Goal: Task Accomplishment & Management: Complete application form

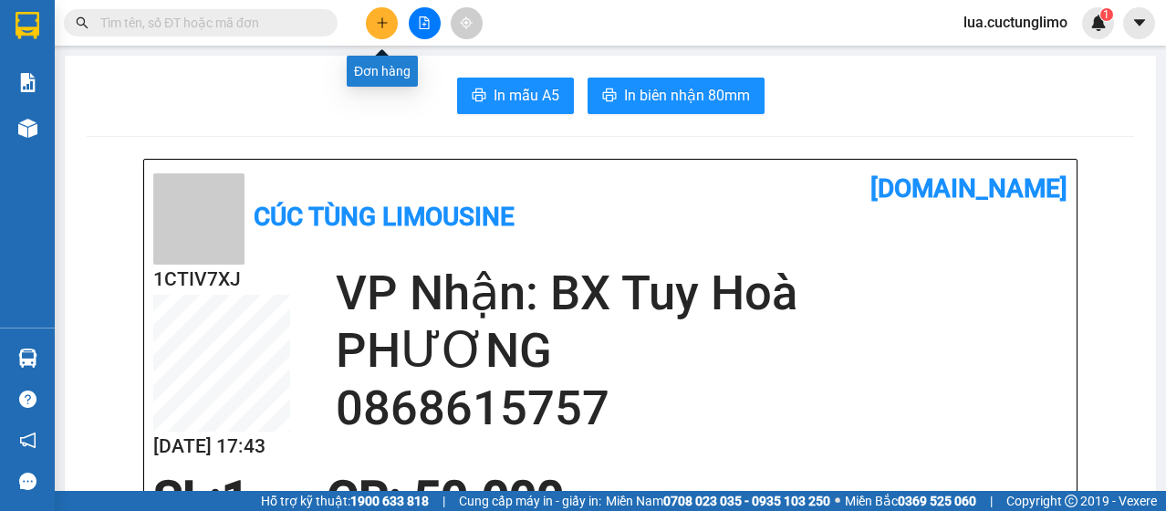
click at [371, 18] on button at bounding box center [382, 23] width 32 height 32
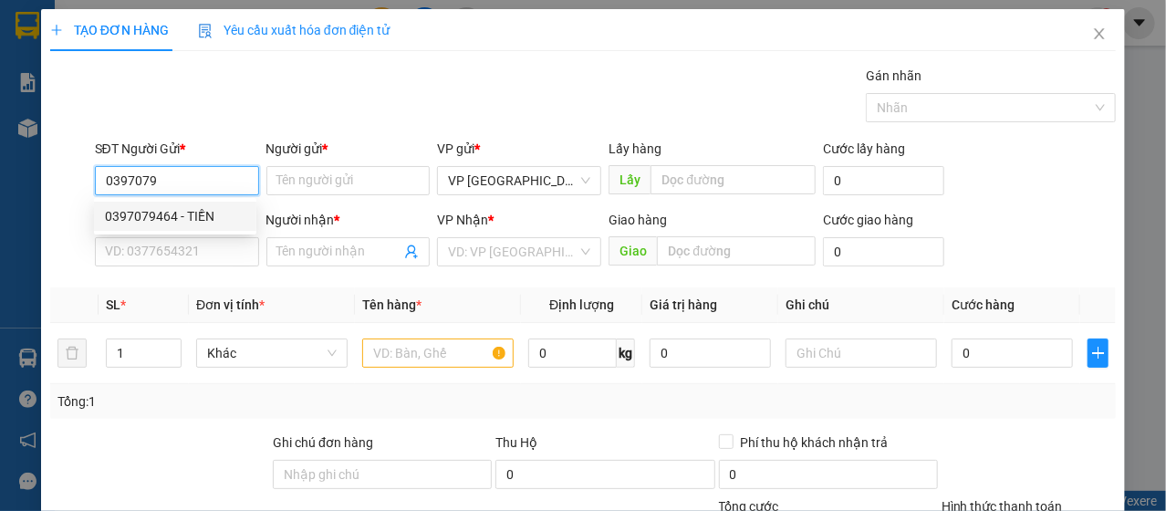
click at [189, 217] on div "0397079464 - TIỀN" at bounding box center [175, 216] width 141 height 20
type input "0397079464"
type input "TIỀN"
type input "0932419005"
type input "hoàng"
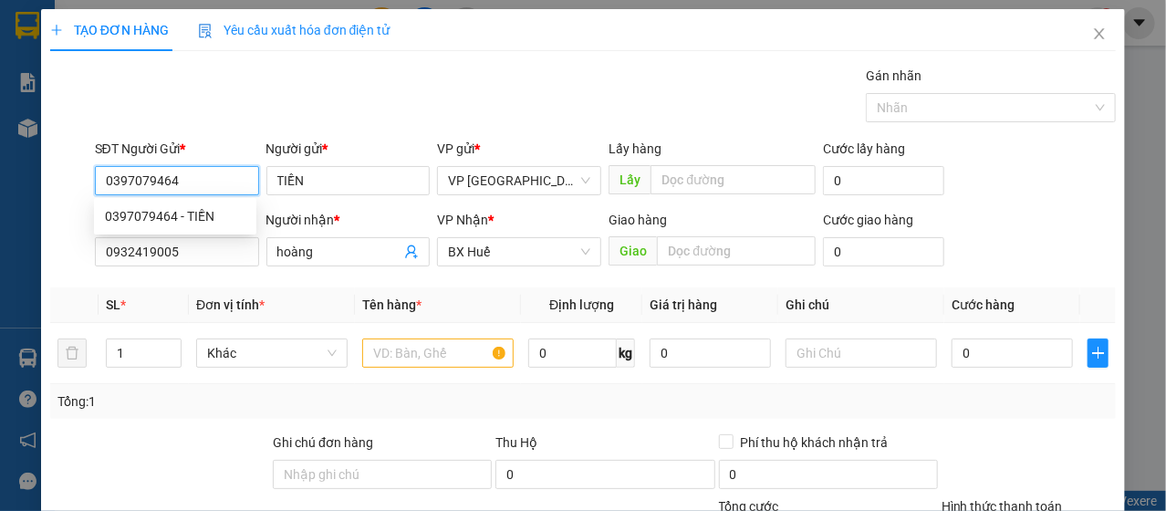
type input "30.000"
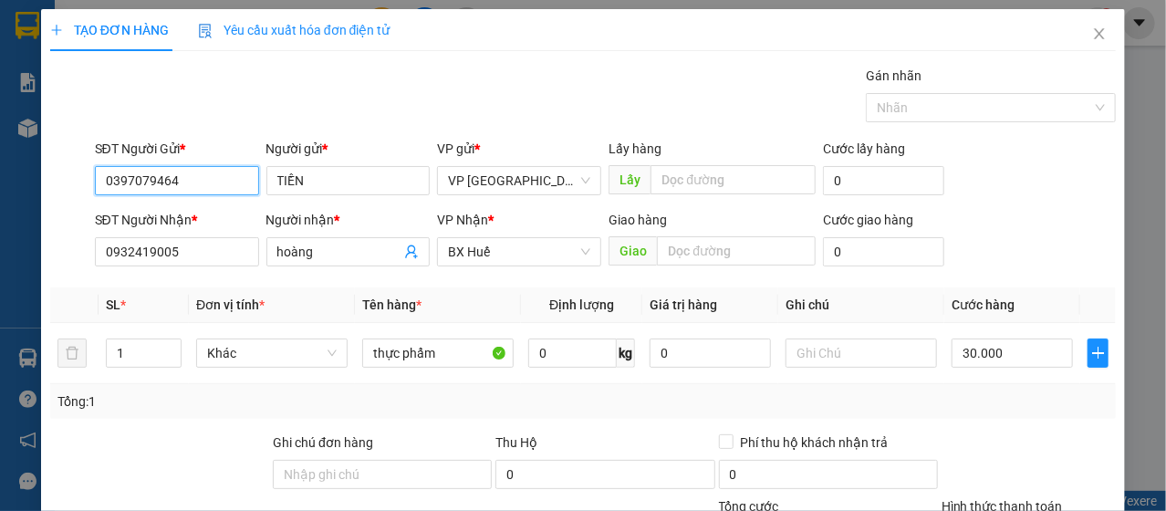
scroll to position [219, 0]
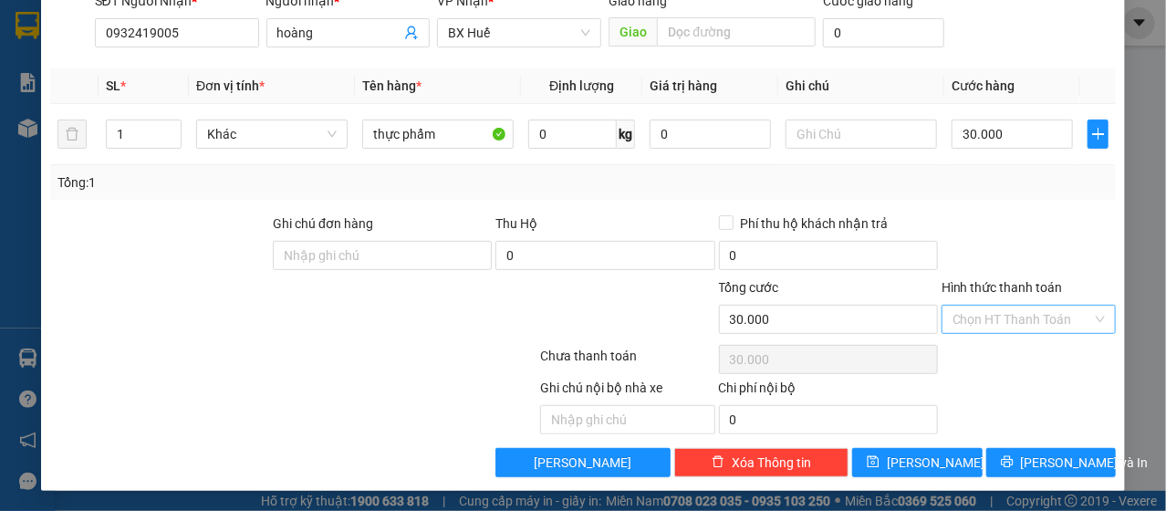
type input "0397079464"
click at [1036, 320] on input "Hình thức thanh toán" at bounding box center [1023, 319] width 140 height 27
click at [1030, 322] on input "Hình thức thanh toán" at bounding box center [1023, 319] width 140 height 27
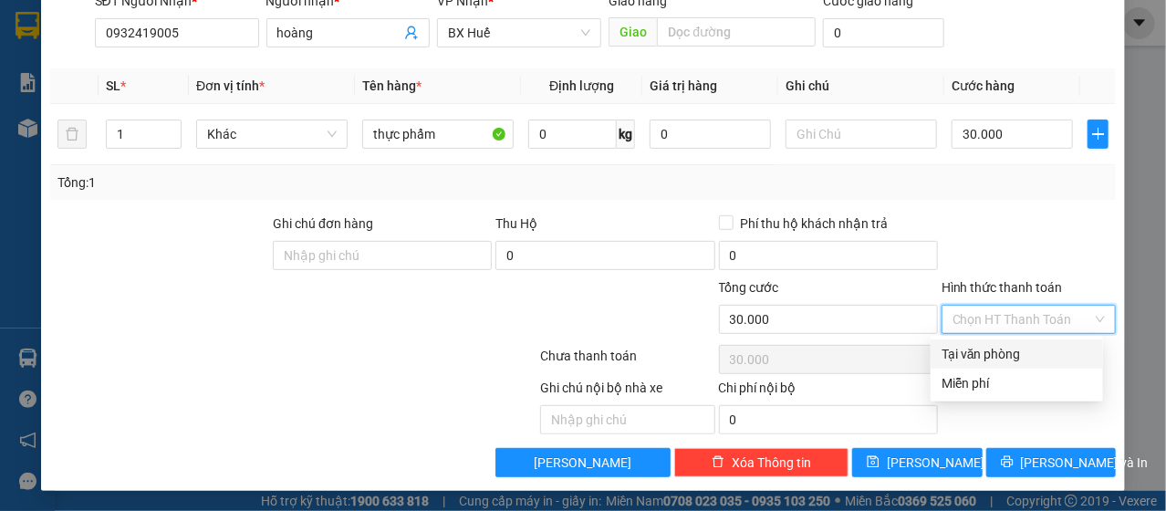
click at [1009, 320] on input "Hình thức thanh toán" at bounding box center [1023, 319] width 140 height 27
click at [999, 344] on div "Tại văn phòng" at bounding box center [1017, 354] width 151 height 20
type input "0"
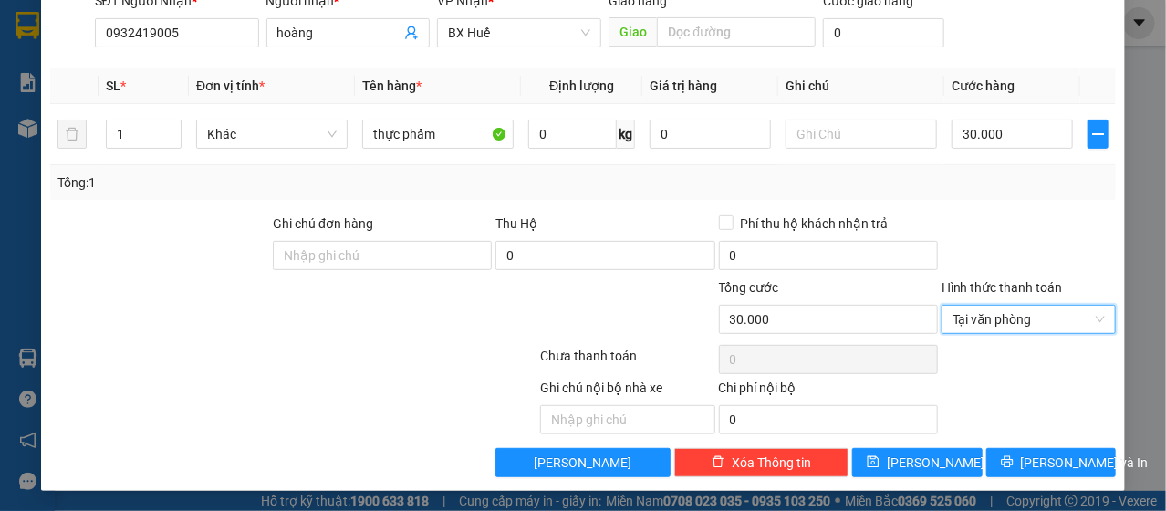
click at [1058, 476] on div "TẠO ĐƠN HÀNG Yêu cầu xuất hóa đơn điện tử Transit Pickup Surcharge Ids Transit …" at bounding box center [583, 140] width 1085 height 701
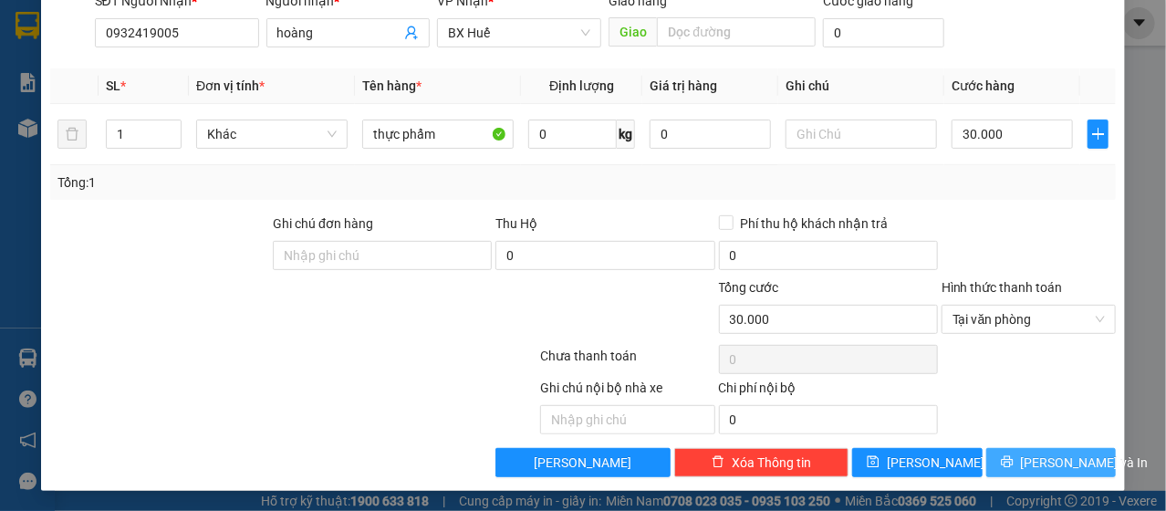
click at [1060, 454] on span "[PERSON_NAME] và In" at bounding box center [1085, 463] width 128 height 20
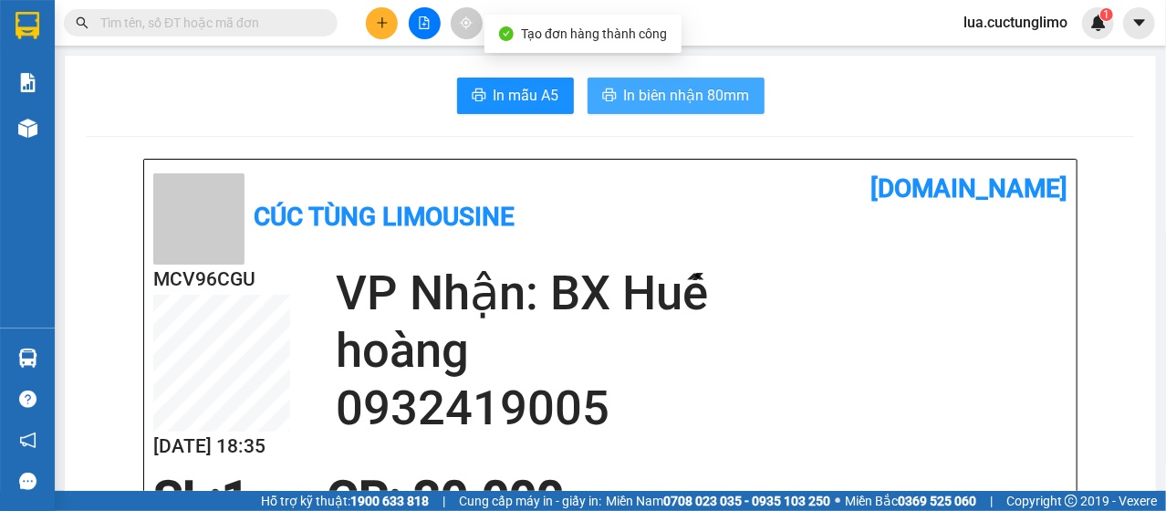
click at [623, 108] on button "In biên nhận 80mm" at bounding box center [676, 96] width 177 height 37
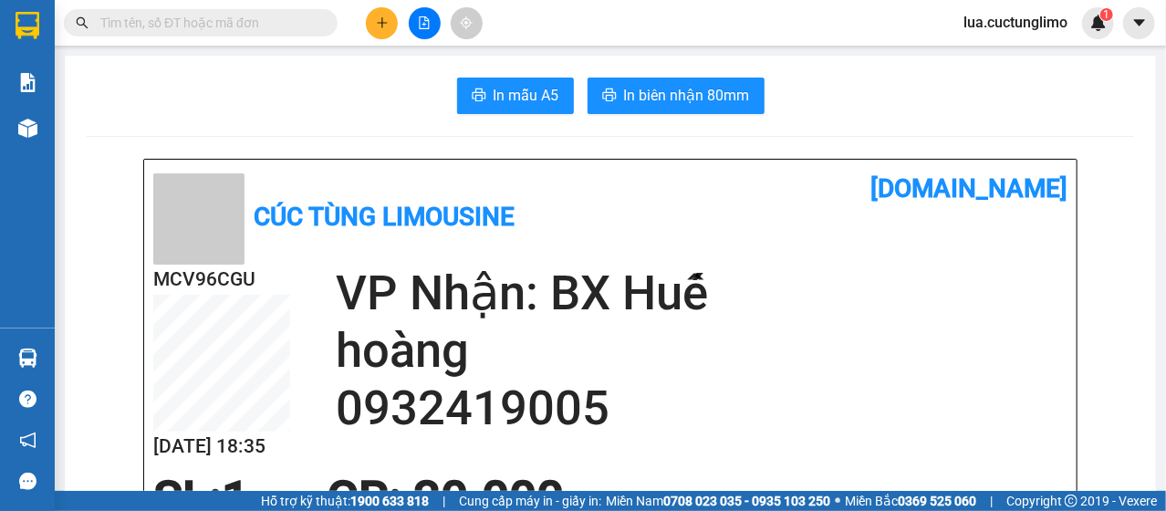
click at [387, 26] on icon "plus" at bounding box center [382, 22] width 13 height 13
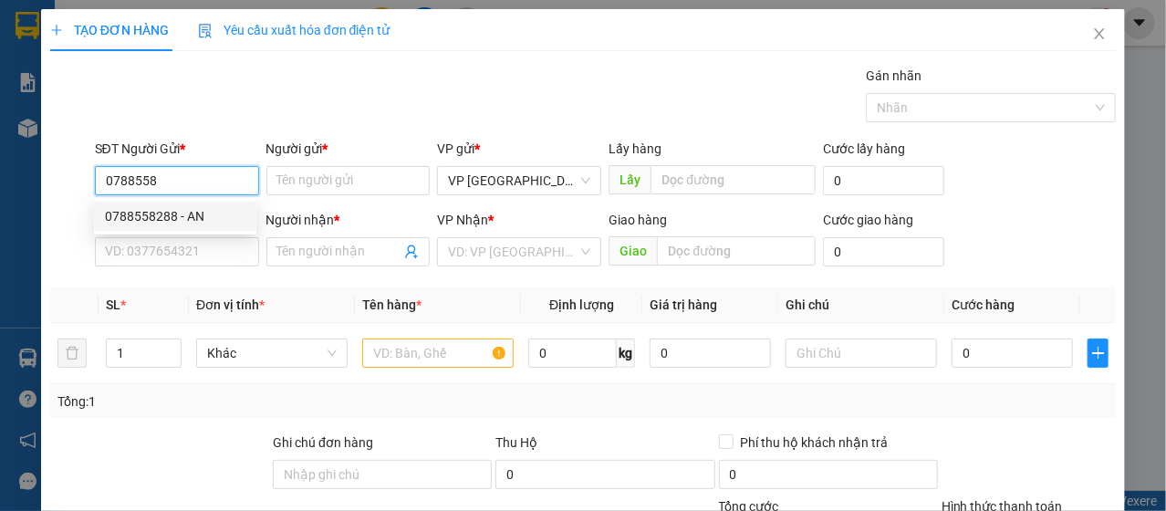
click at [186, 215] on div "0788558288 - AN" at bounding box center [175, 216] width 141 height 20
type input "0788558288"
type input "AN"
type input "0824766155"
type input "NGỌC"
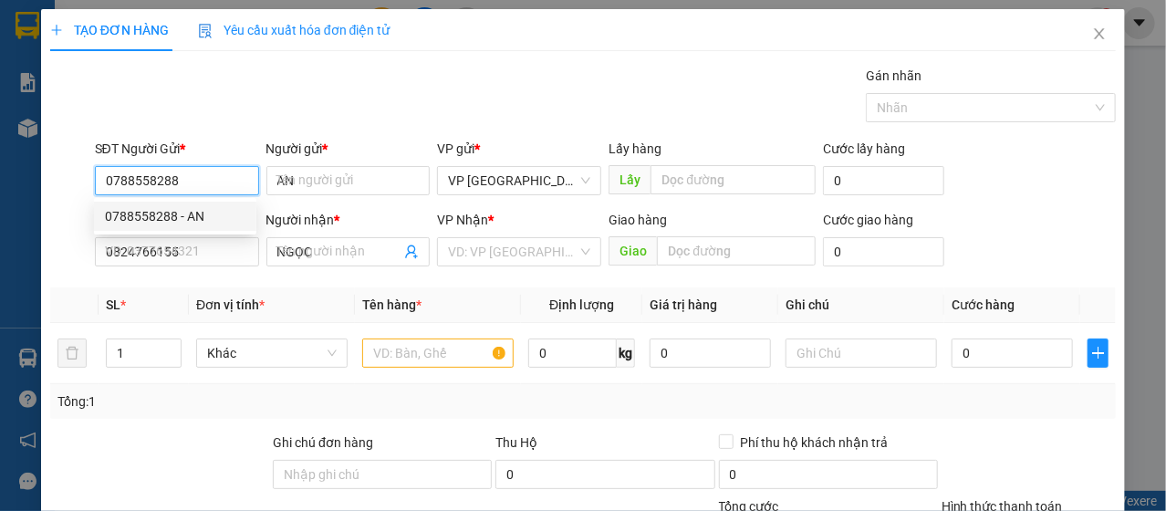
type input "30.000"
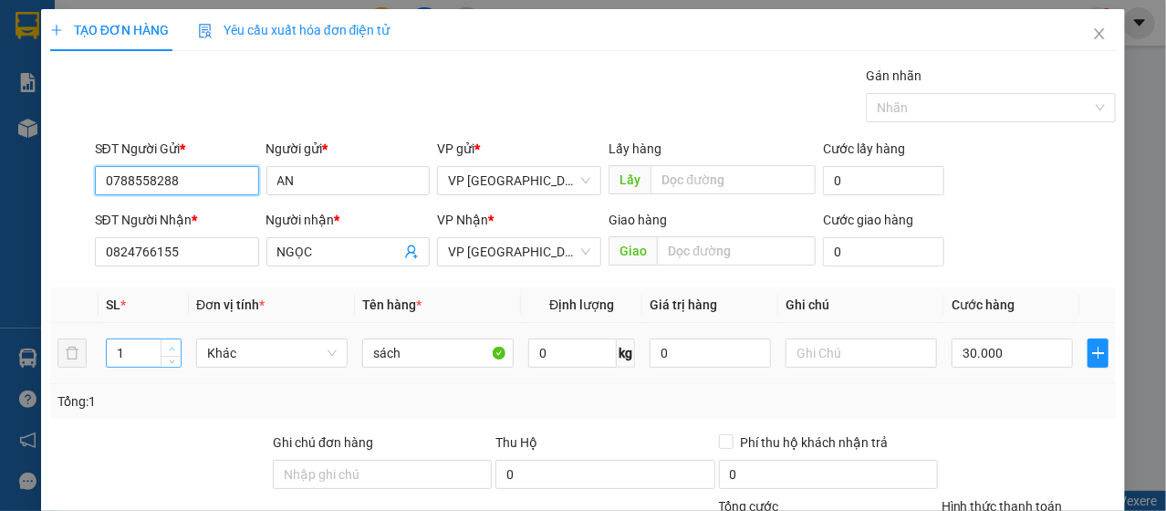
type input "0788558288"
type input "2"
click at [172, 346] on icon "up" at bounding box center [172, 349] width 6 height 6
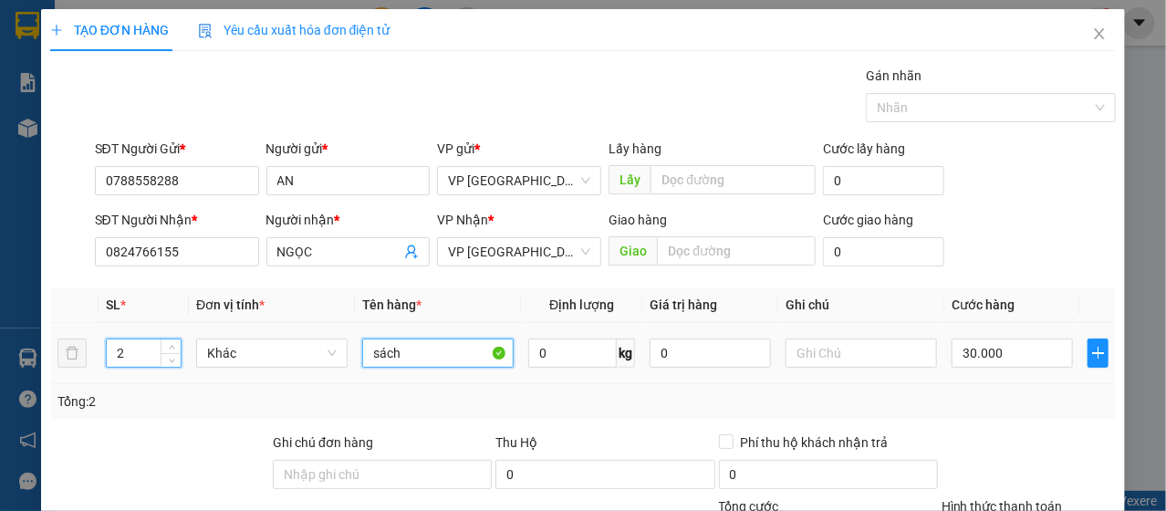
click at [425, 355] on input "sách" at bounding box center [438, 353] width 152 height 29
type input "MÁY IN"
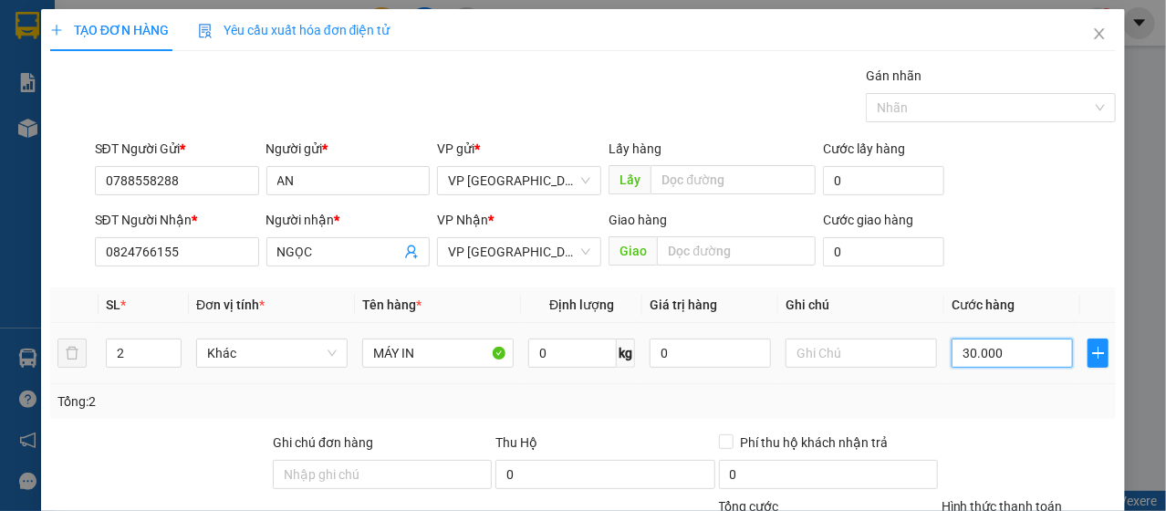
click at [1009, 360] on input "30.000" at bounding box center [1012, 353] width 121 height 29
type input "6"
type input "60"
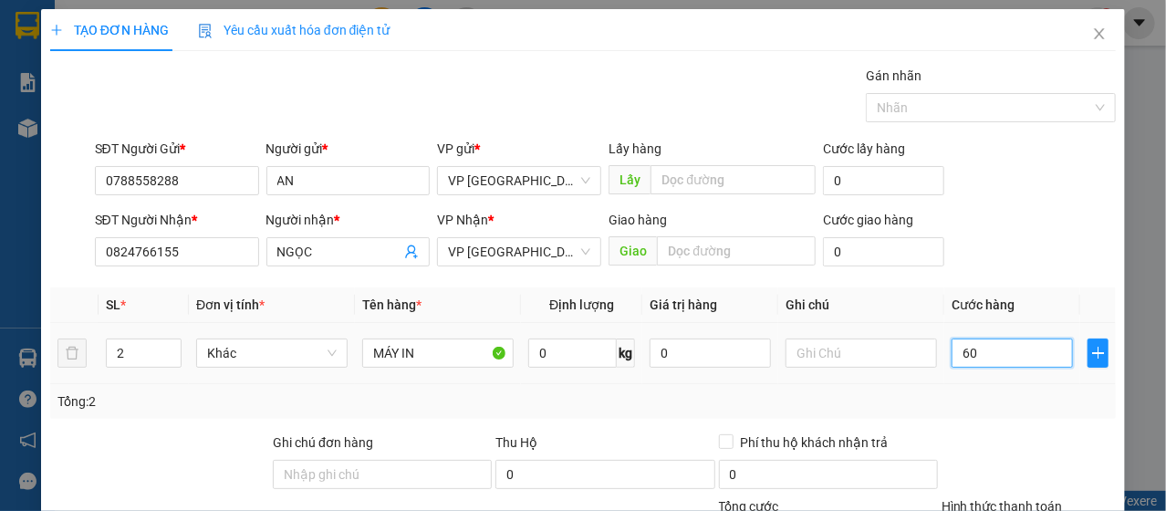
type input "60"
type input "600"
type input "6.000"
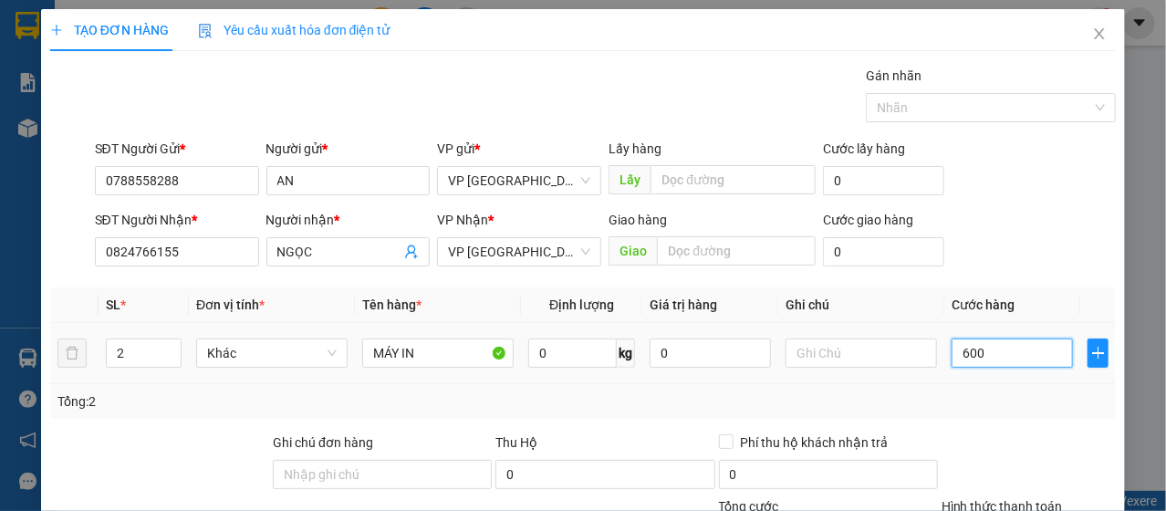
type input "6.000"
type input "60.000"
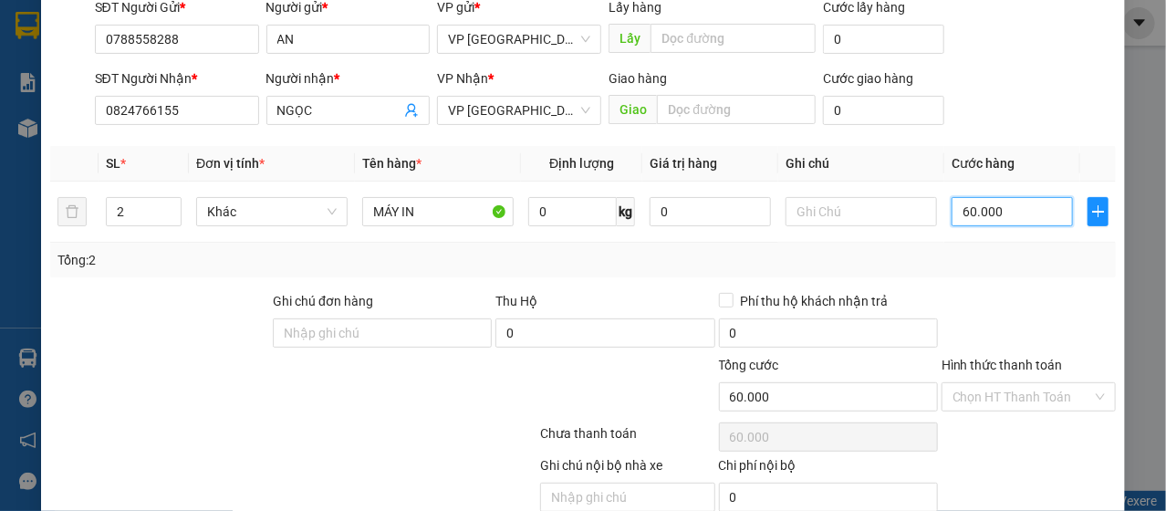
scroll to position [219, 0]
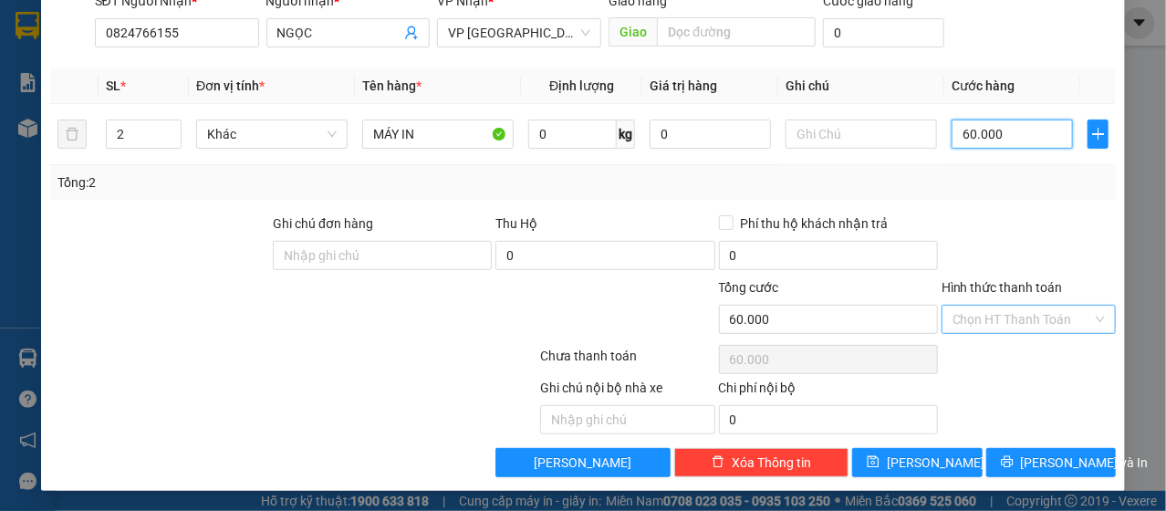
type input "60.000"
click at [1034, 323] on input "Hình thức thanh toán" at bounding box center [1023, 319] width 140 height 27
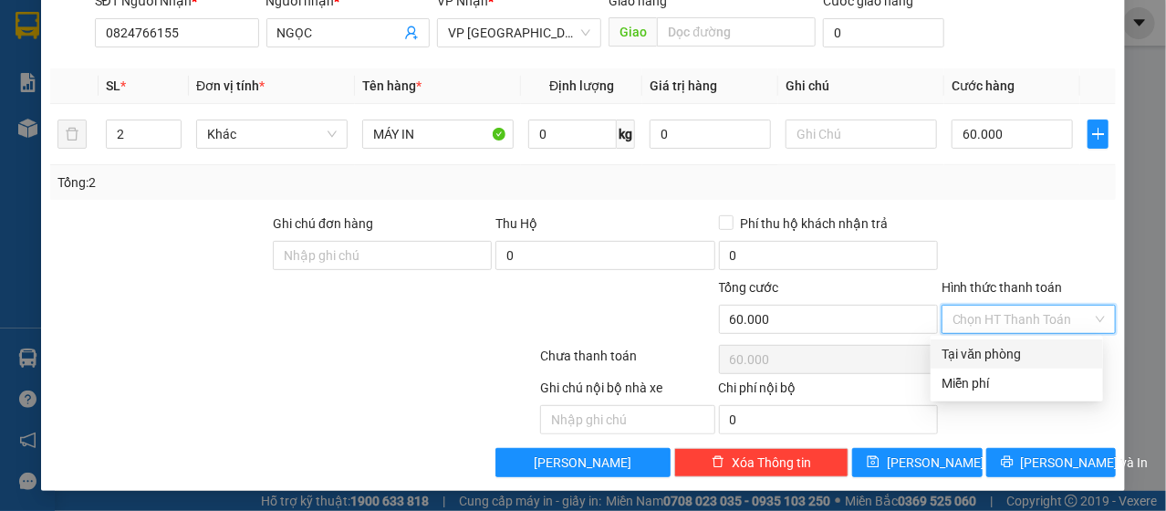
click at [1029, 355] on div "Tại văn phòng" at bounding box center [1017, 354] width 151 height 20
type input "0"
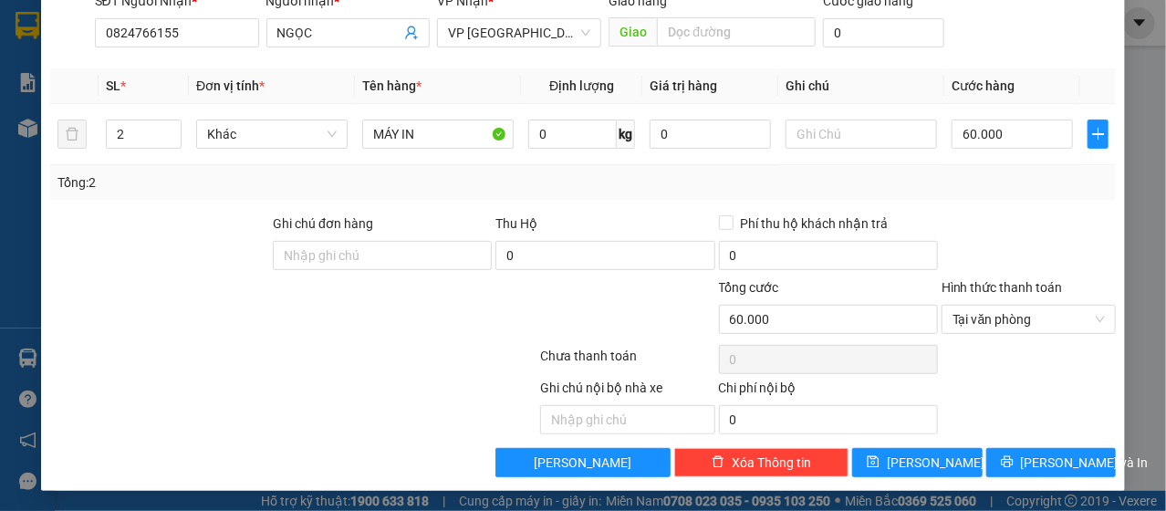
drag, startPoint x: 1040, startPoint y: 440, endPoint x: 1032, endPoint y: 453, distance: 14.7
click at [1039, 442] on div "Transit Pickup Surcharge Ids Transit Deliver Surcharge Ids Transit Deliver Surc…" at bounding box center [583, 162] width 1067 height 631
click at [1035, 460] on span "[PERSON_NAME] và In" at bounding box center [1085, 463] width 128 height 20
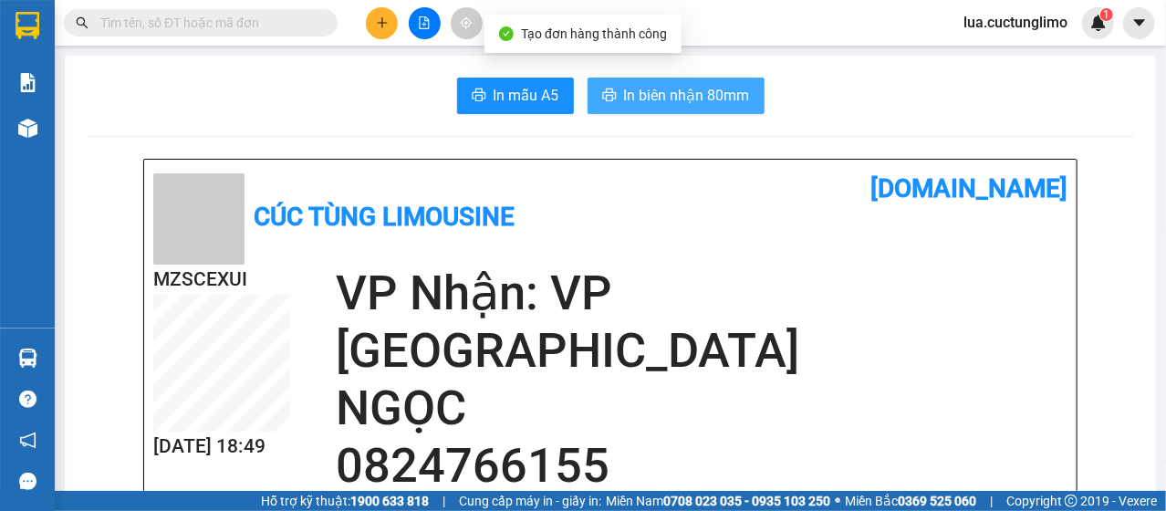
click at [691, 78] on button "In biên nhận 80mm" at bounding box center [676, 96] width 177 height 37
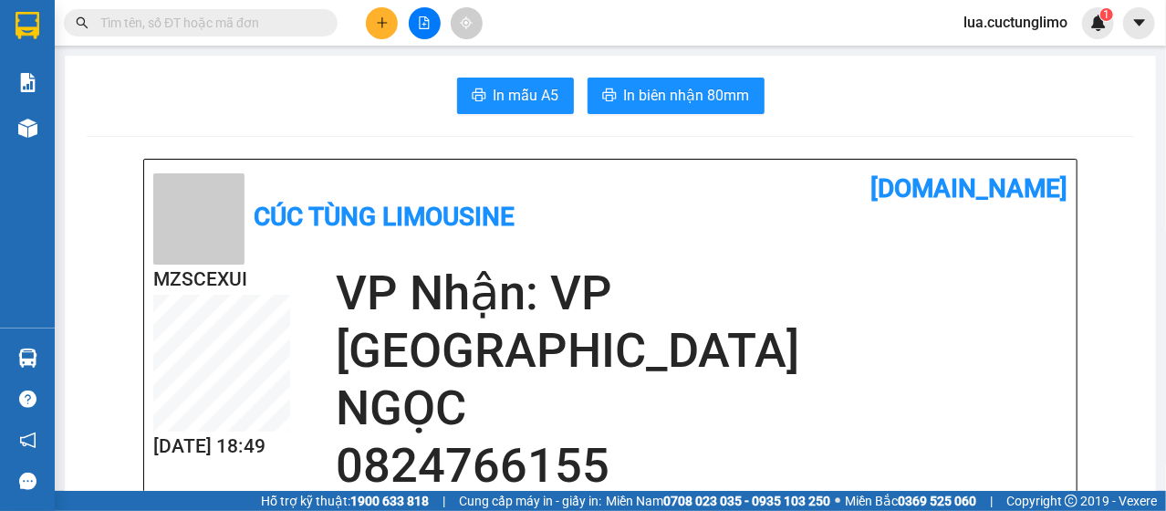
click at [704, 107] on span "In biên nhận 80mm" at bounding box center [687, 95] width 126 height 23
